Goal: Task Accomplishment & Management: Manage account settings

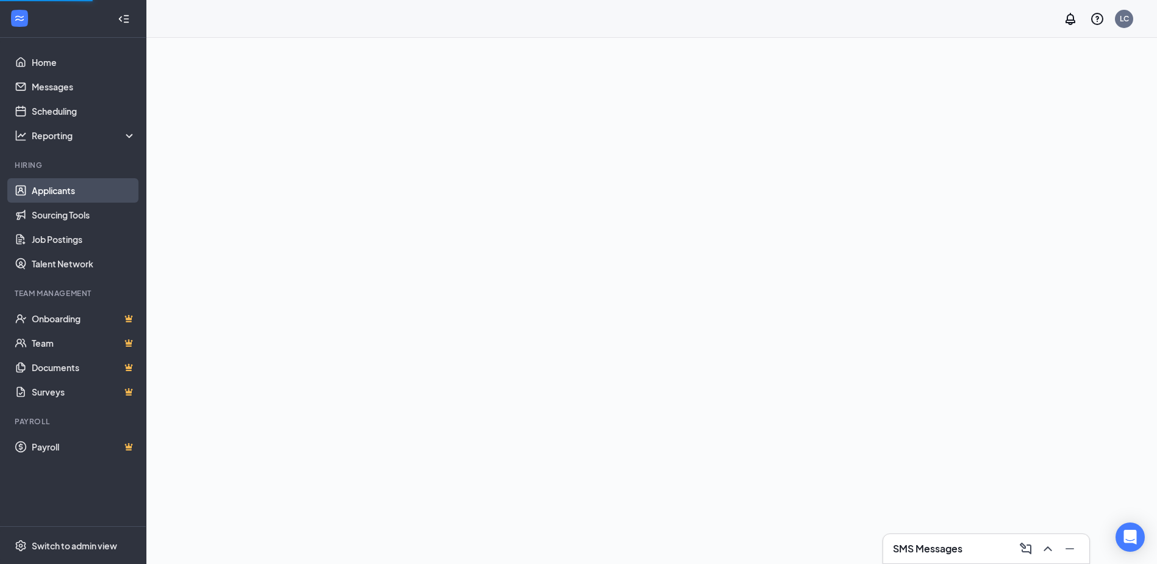
click at [62, 186] on link "Applicants" at bounding box center [84, 190] width 104 height 24
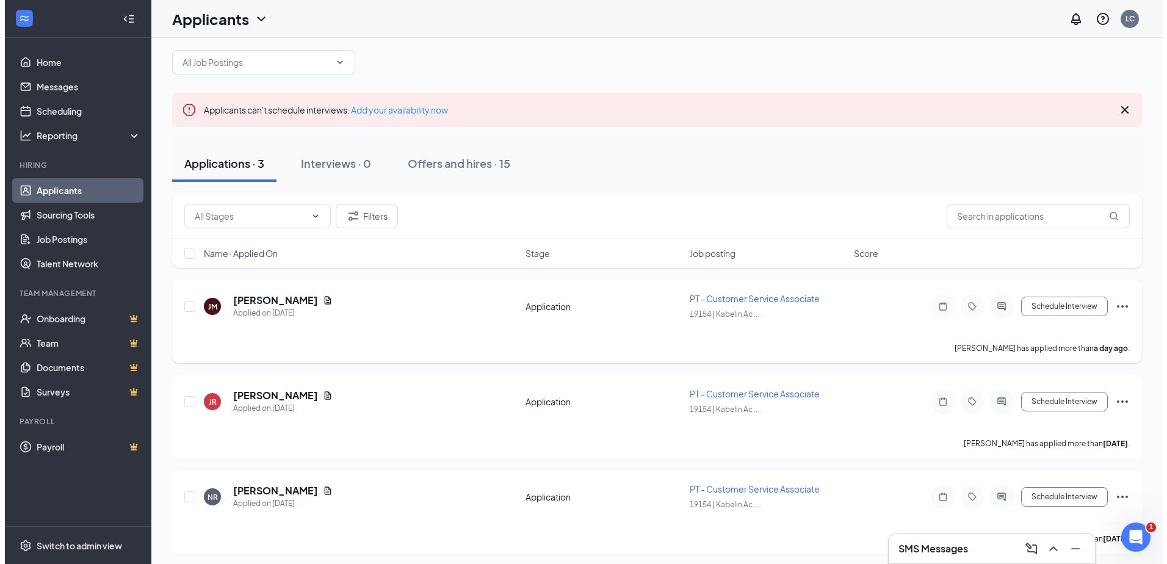
scroll to position [19, 0]
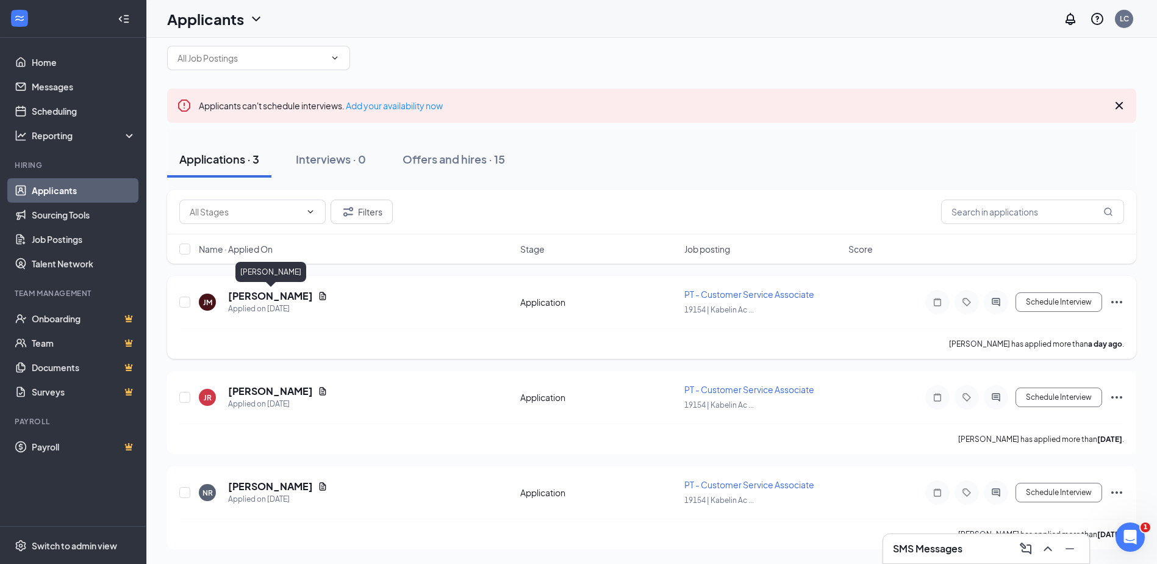
click at [276, 292] on h5 "[PERSON_NAME]" at bounding box center [270, 295] width 85 height 13
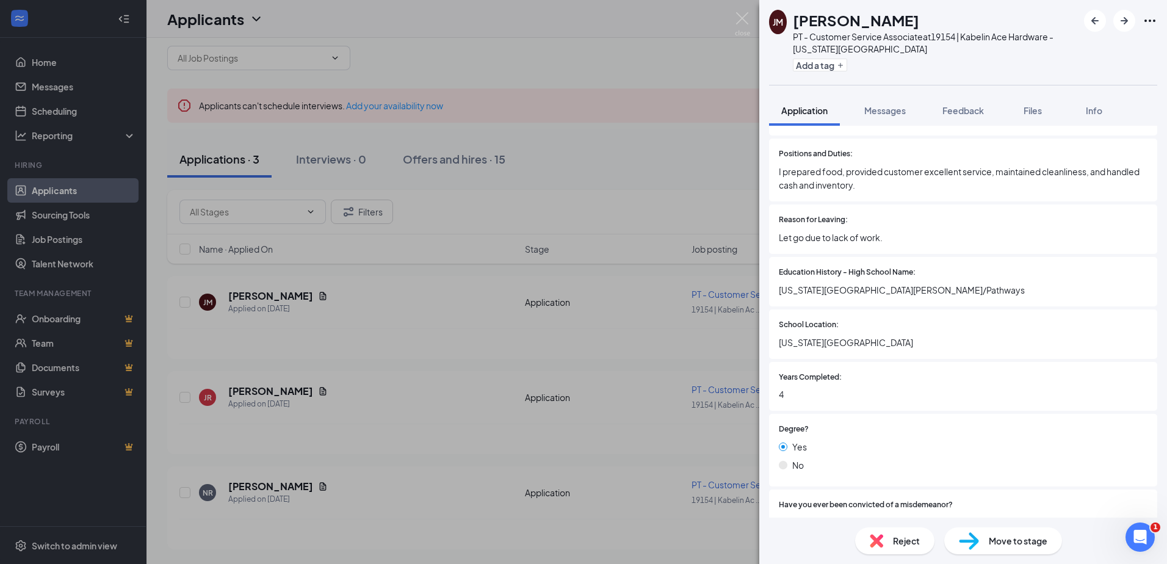
scroll to position [1342, 0]
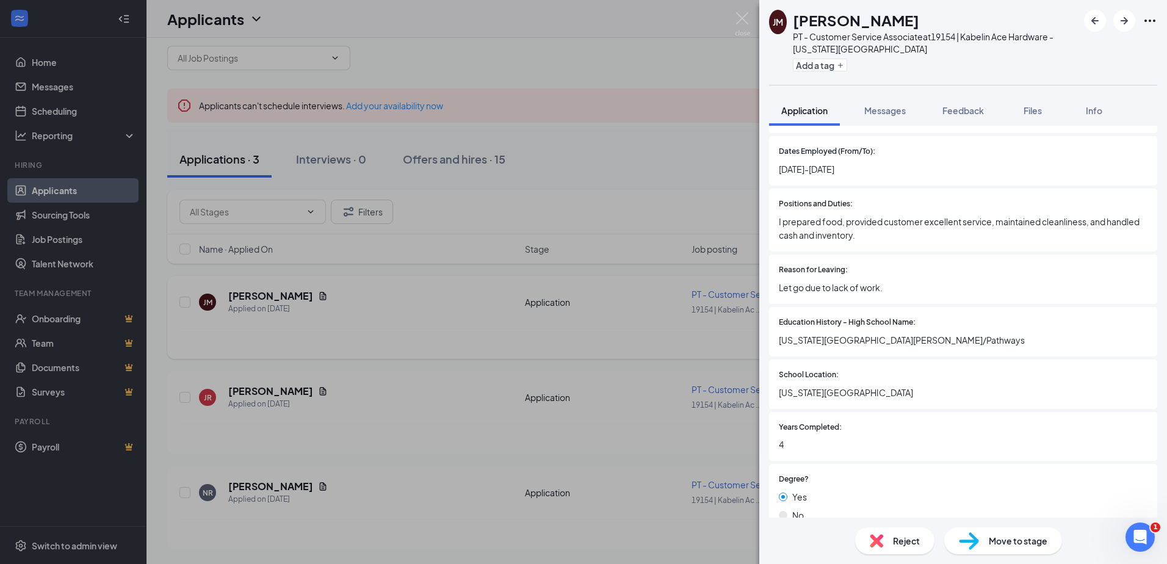
drag, startPoint x: 650, startPoint y: 138, endPoint x: 415, endPoint y: 286, distance: 277.5
click at [650, 139] on div "[PERSON_NAME] PT - Customer Service Associate at 19154 | Kabelin Ace Hardware -…" at bounding box center [583, 282] width 1167 height 564
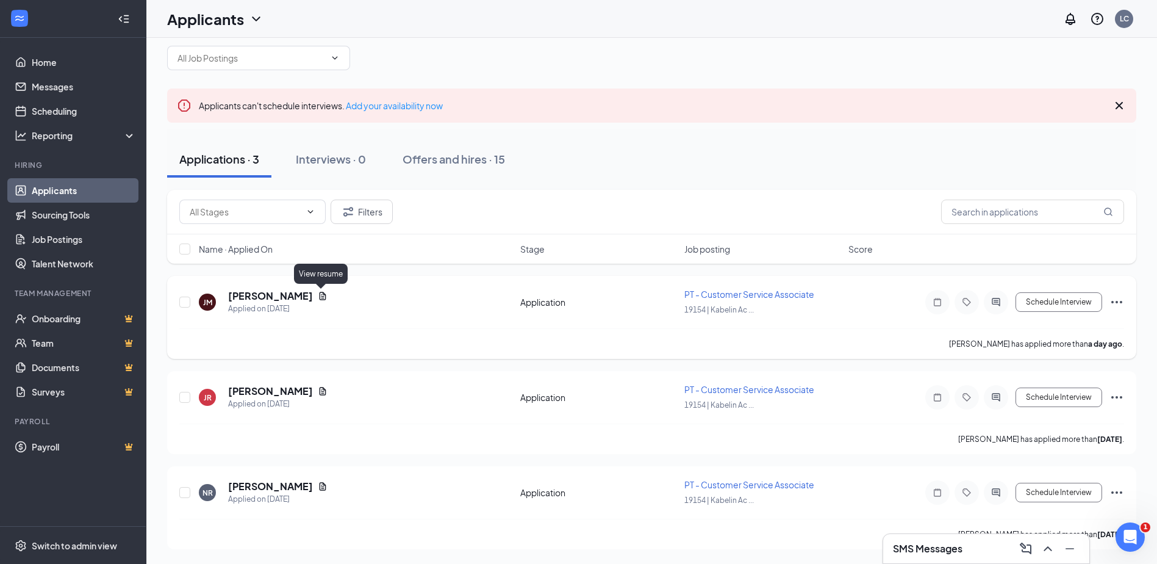
click at [321, 297] on icon "Document" at bounding box center [323, 296] width 7 height 8
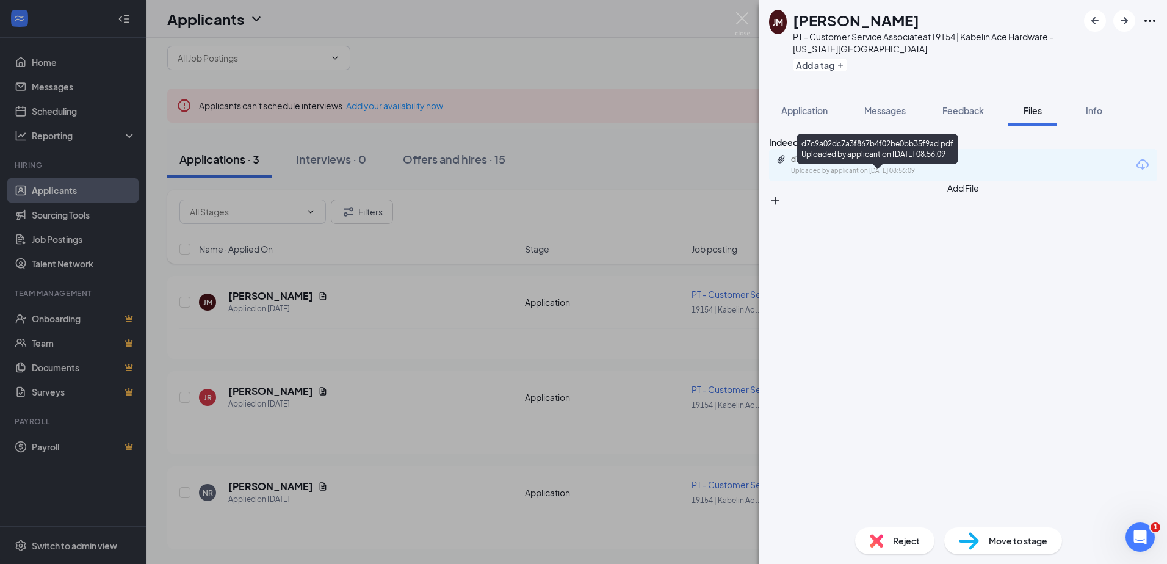
click at [865, 176] on div "Uploaded by applicant on [DATE] 08:56:09" at bounding box center [882, 171] width 183 height 10
